Goal: Check status: Check status

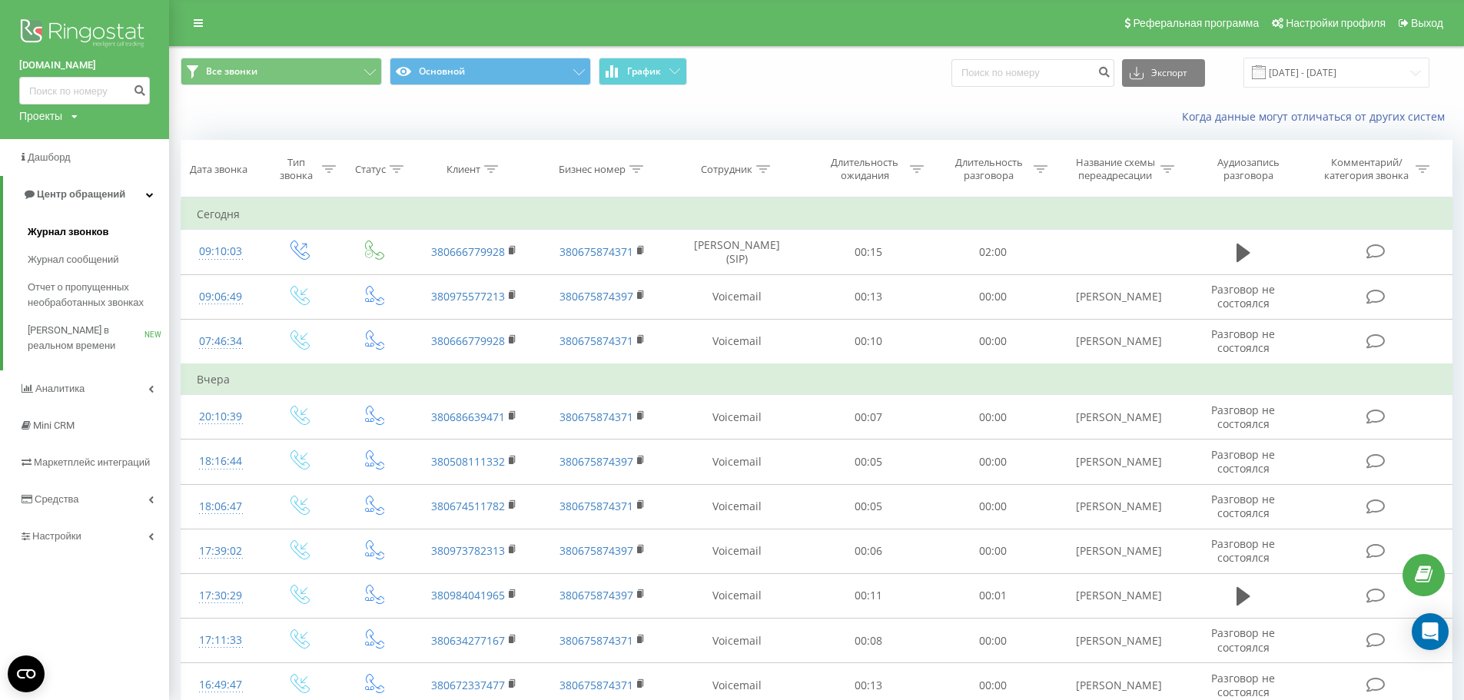
click at [76, 231] on span "Журнал звонков" at bounding box center [68, 231] width 81 height 15
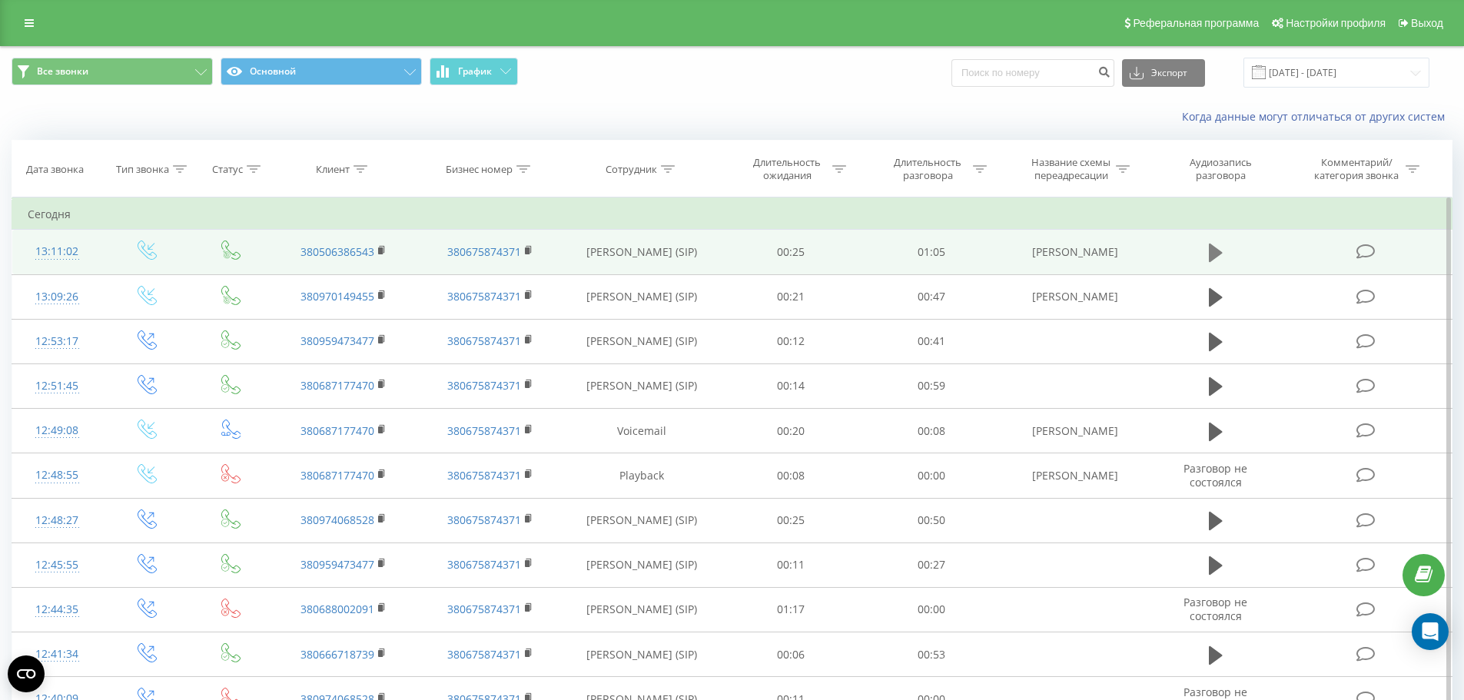
click at [1213, 250] on icon at bounding box center [1216, 253] width 14 height 18
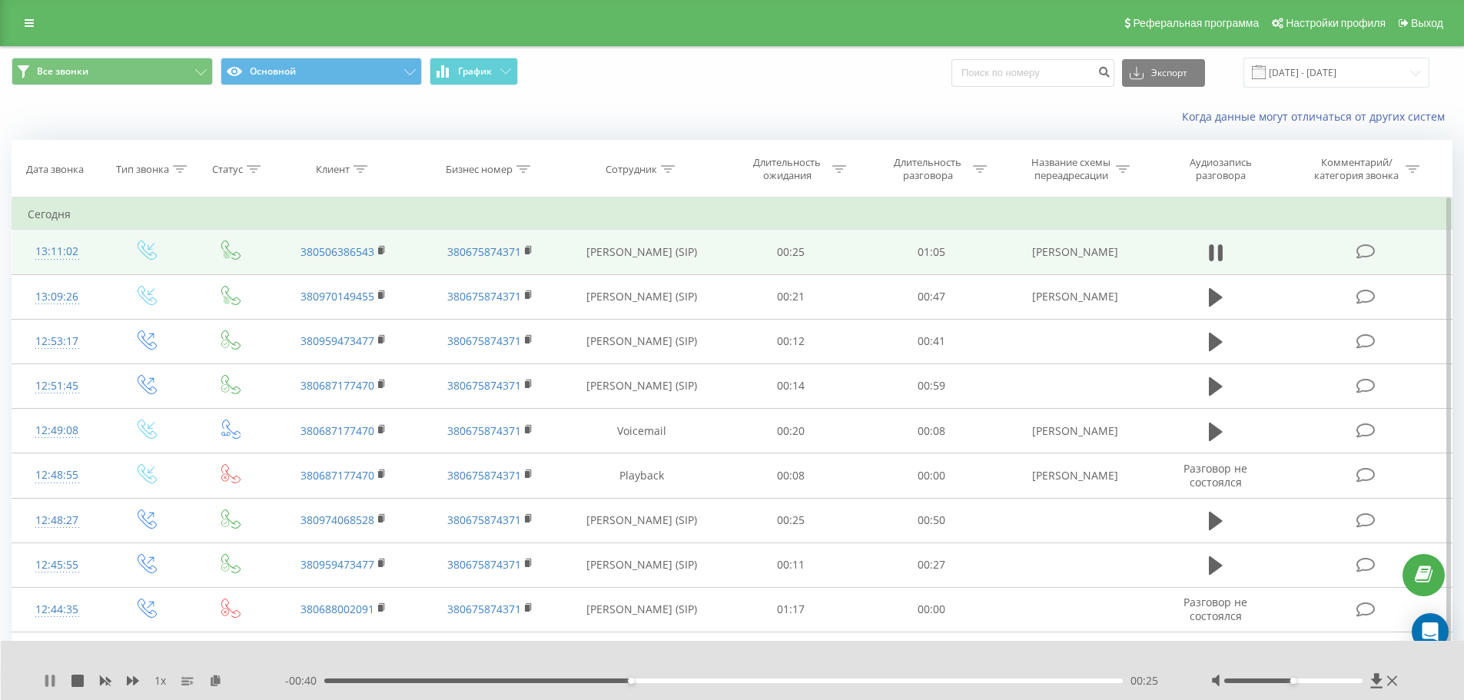
click at [51, 675] on icon at bounding box center [50, 681] width 12 height 12
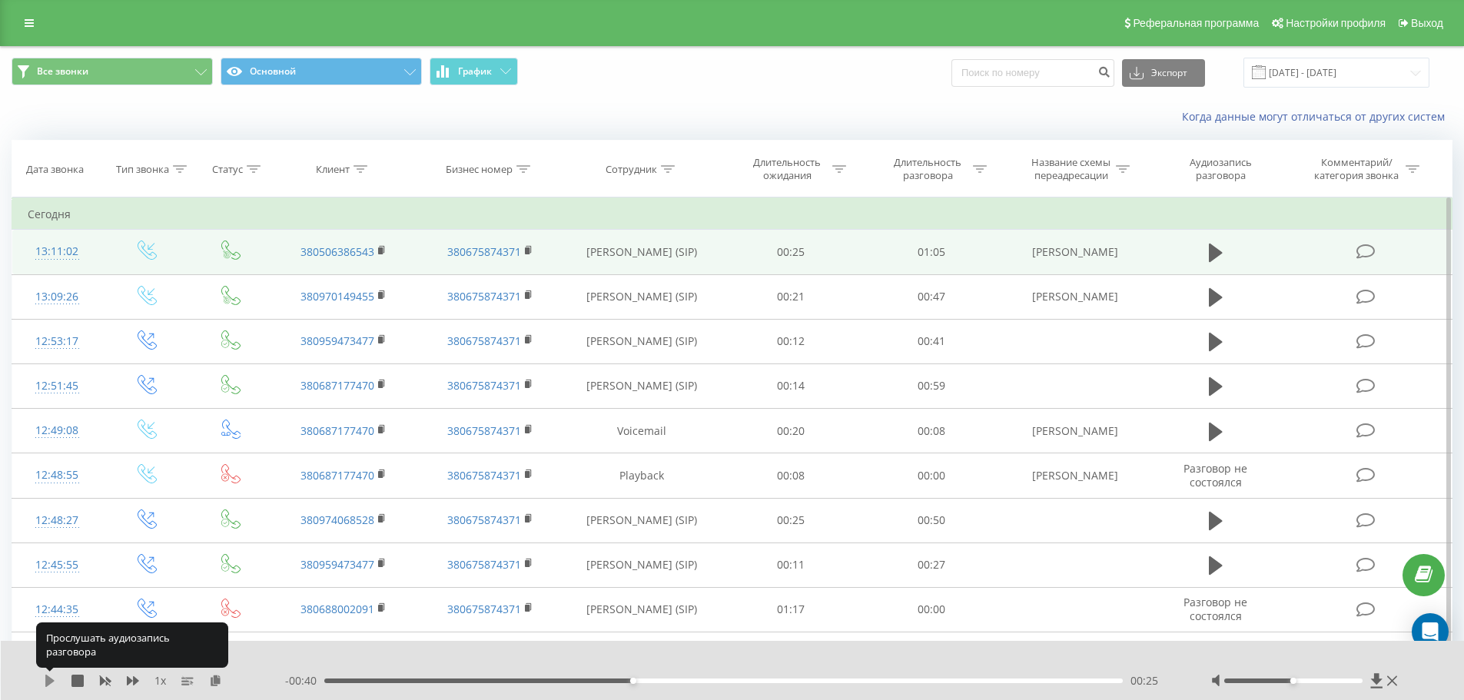
click at [50, 676] on icon at bounding box center [50, 681] width 12 height 12
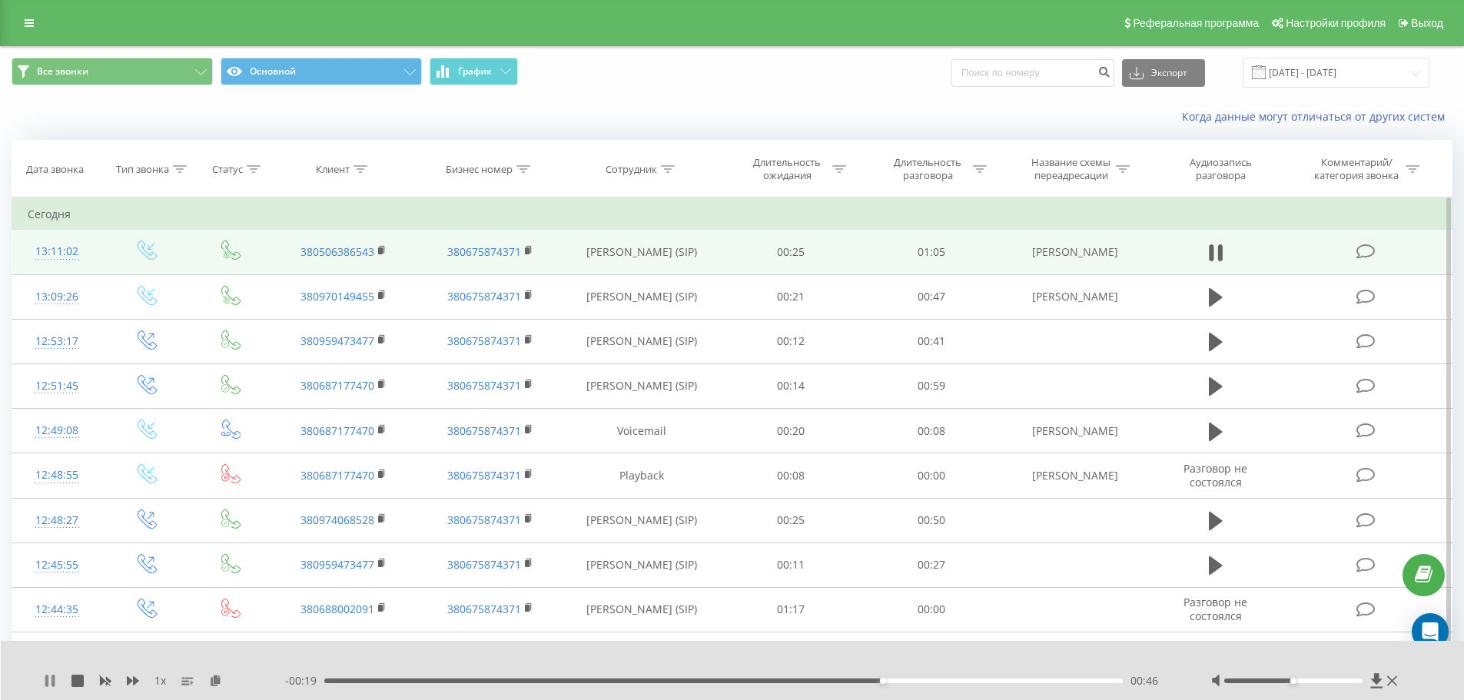
click at [48, 675] on icon at bounding box center [50, 681] width 12 height 12
click at [44, 679] on icon at bounding box center [50, 681] width 12 height 12
click at [45, 680] on icon at bounding box center [50, 681] width 12 height 12
